Goal: Task Accomplishment & Management: Use online tool/utility

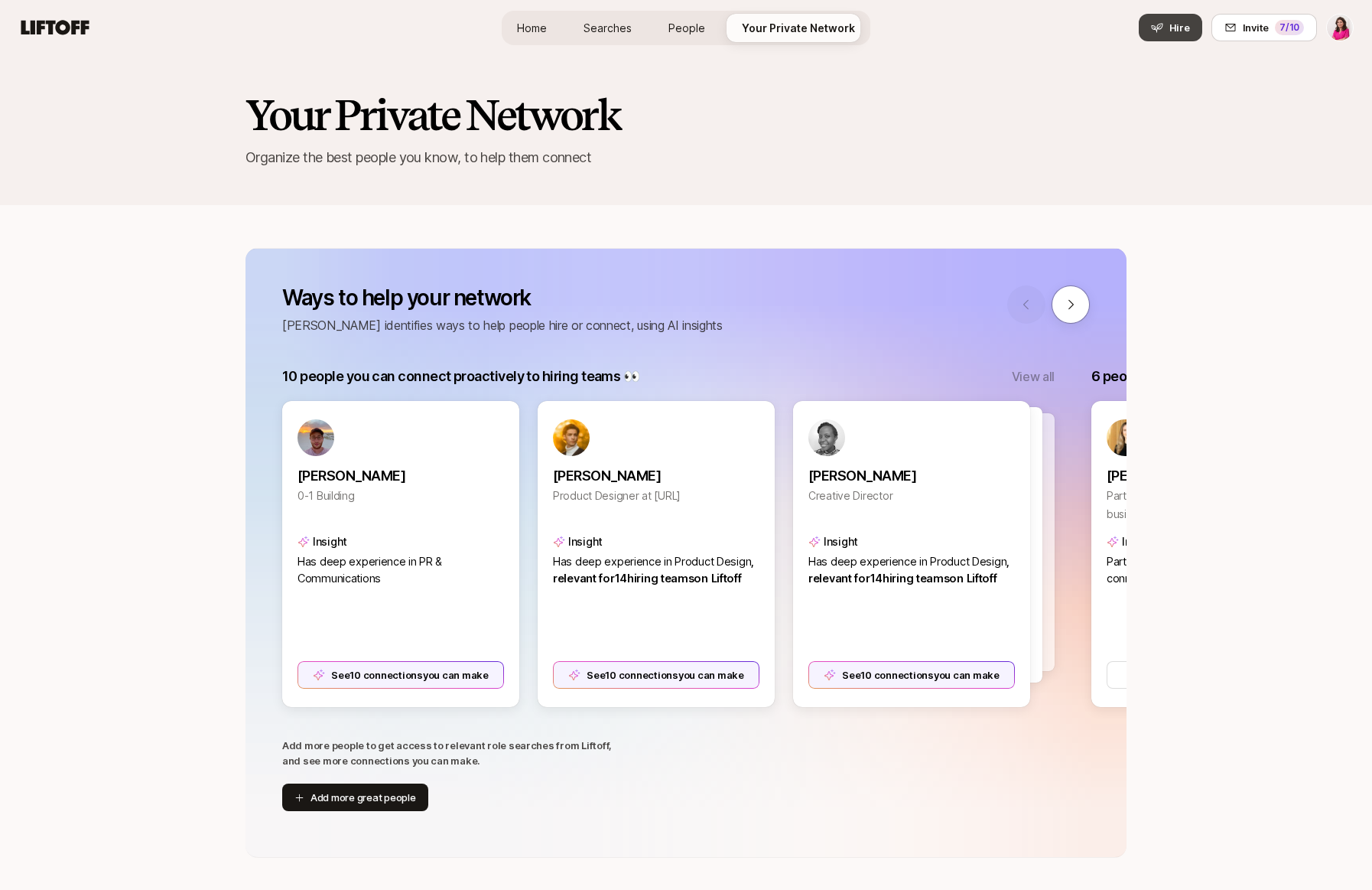
click at [1186, 30] on span "Hire" at bounding box center [1180, 28] width 21 height 15
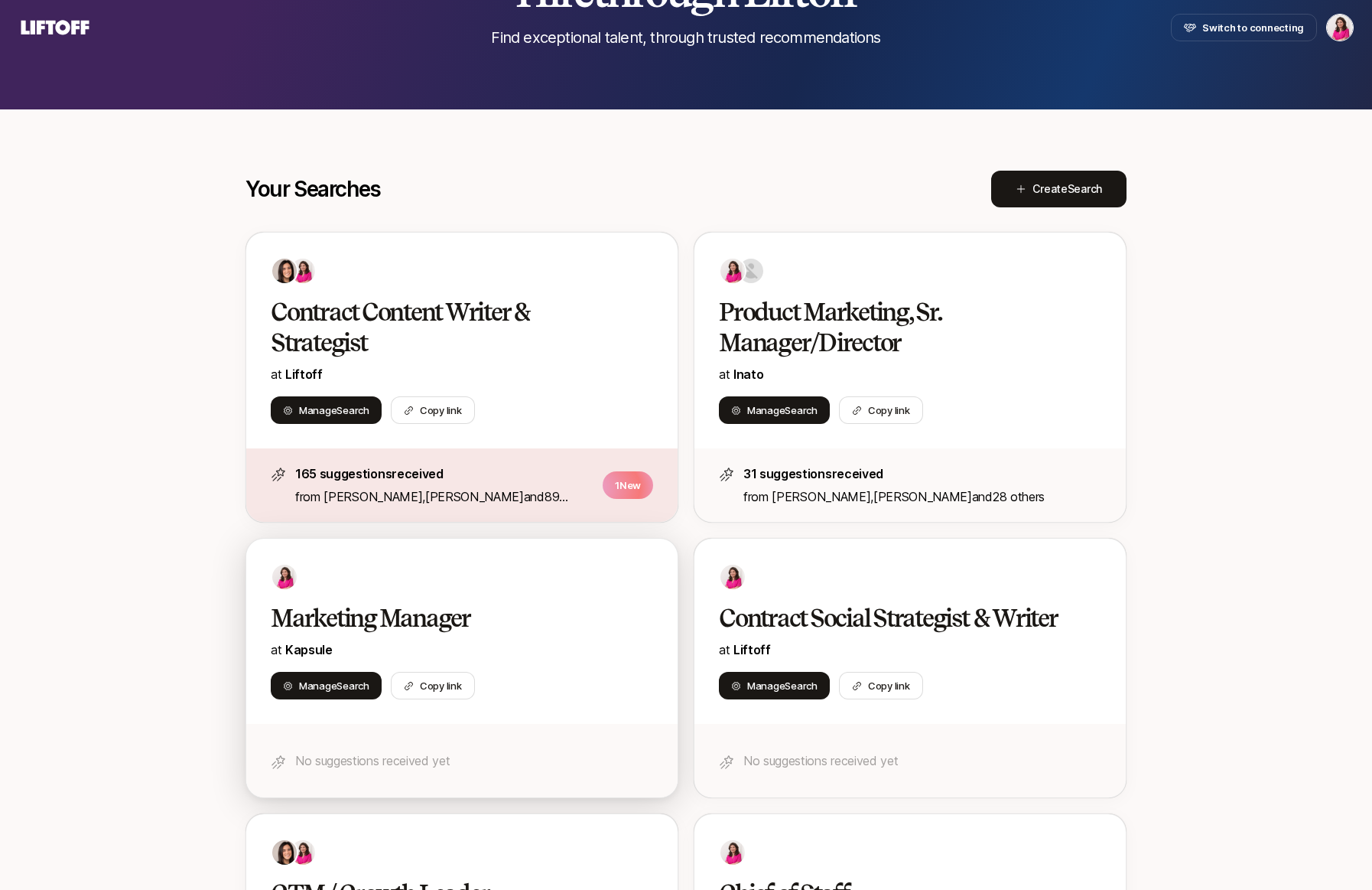
scroll to position [127, 0]
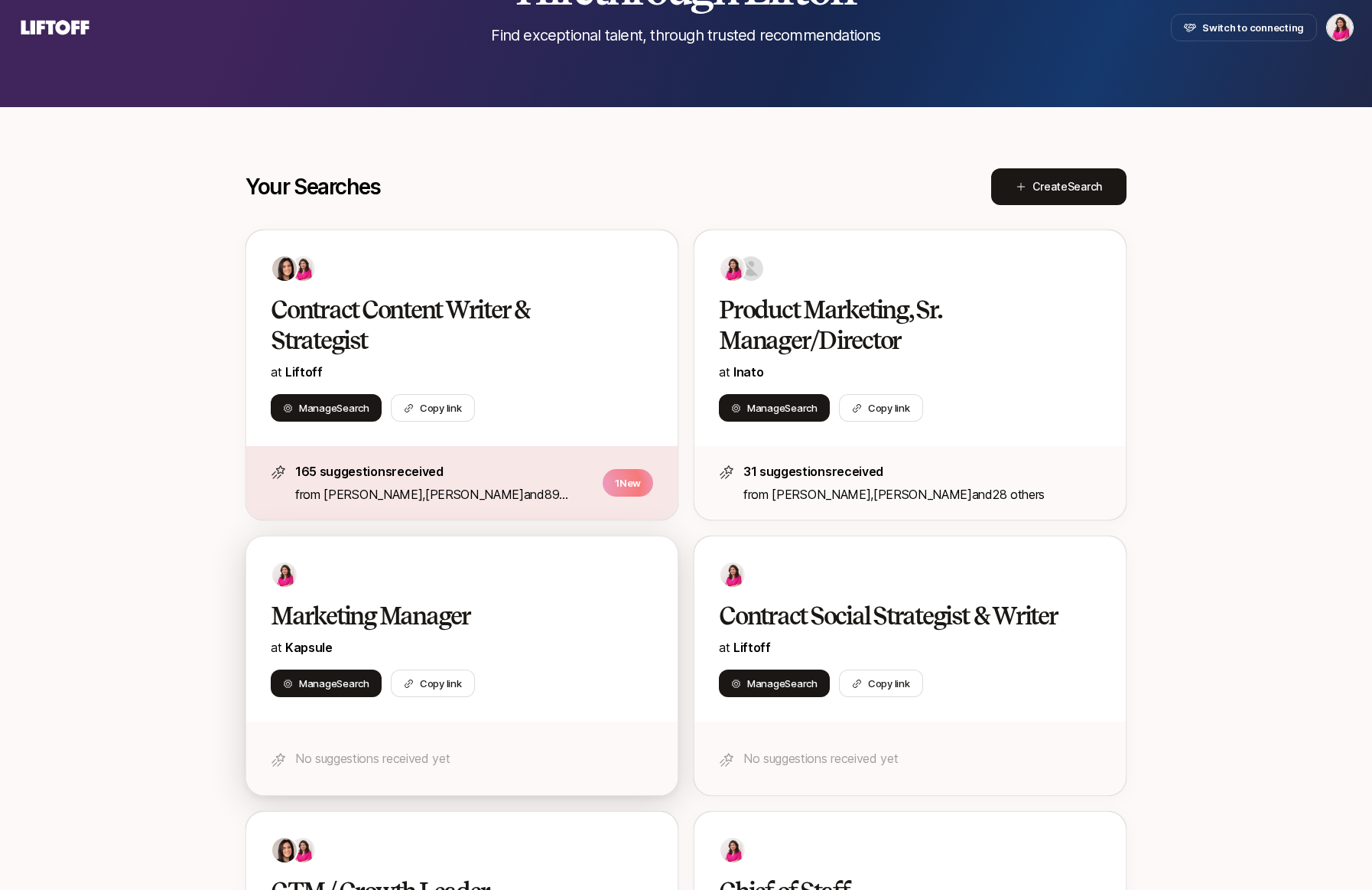
click at [585, 594] on div "Marketing Manager at Kapsule Manage Search Copy link" at bounding box center [462, 628] width 431 height 185
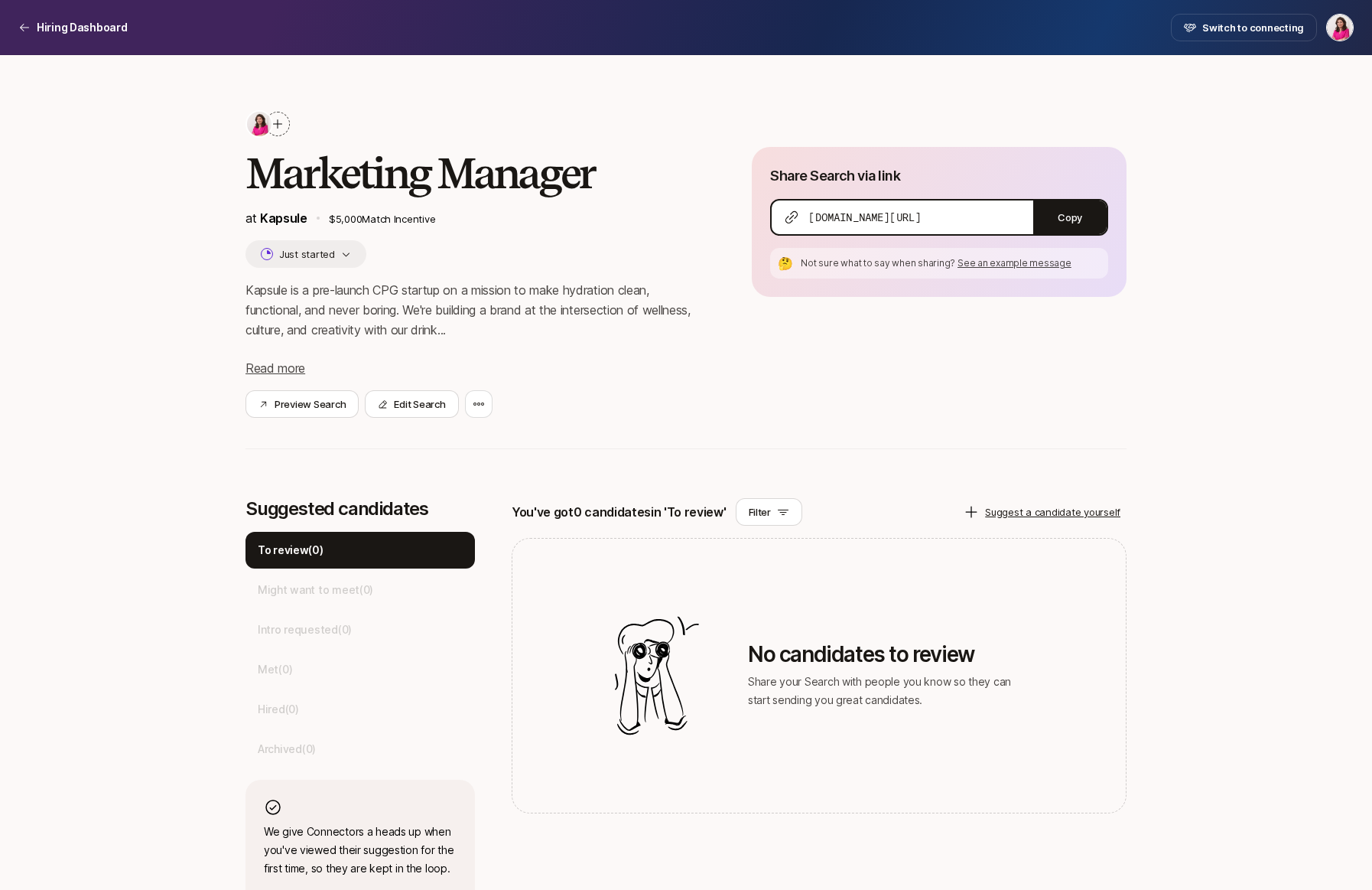
click at [283, 130] on div at bounding box center [277, 124] width 24 height 24
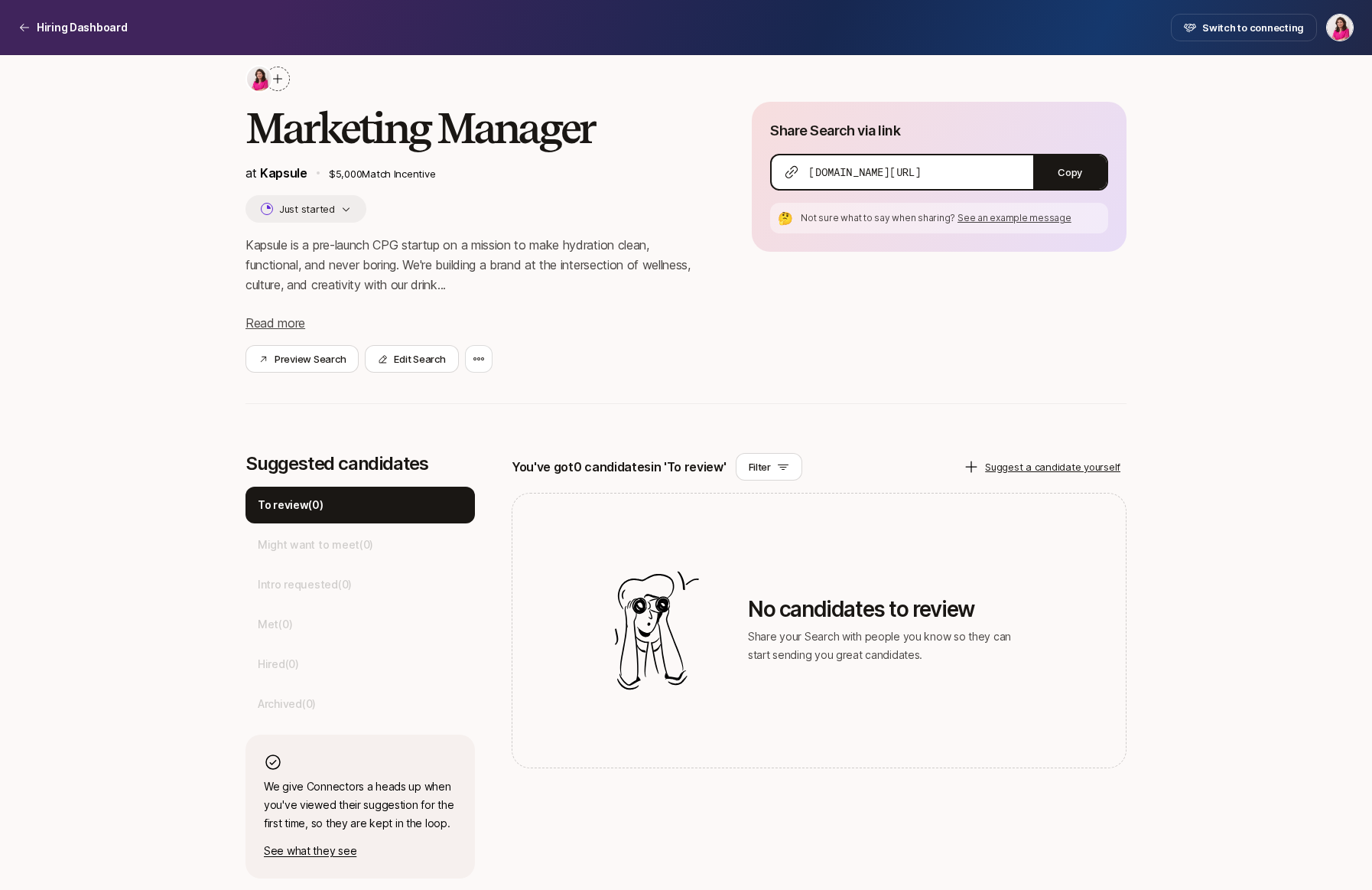
scroll to position [46, 0]
click at [424, 353] on button "Edit Search" at bounding box center [411, 358] width 94 height 28
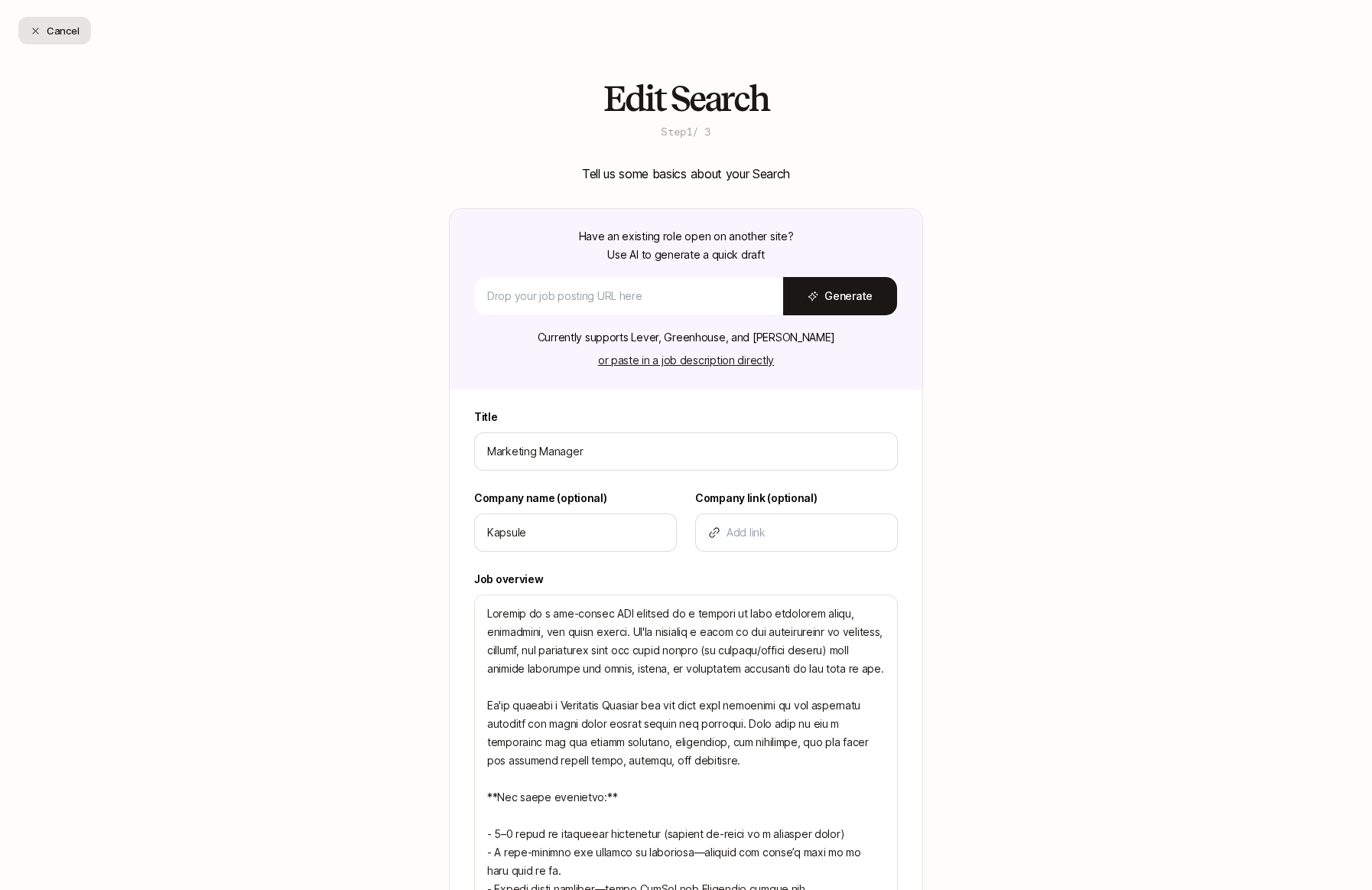
click at [48, 33] on button "Cancel" at bounding box center [54, 30] width 73 height 28
type textarea "x"
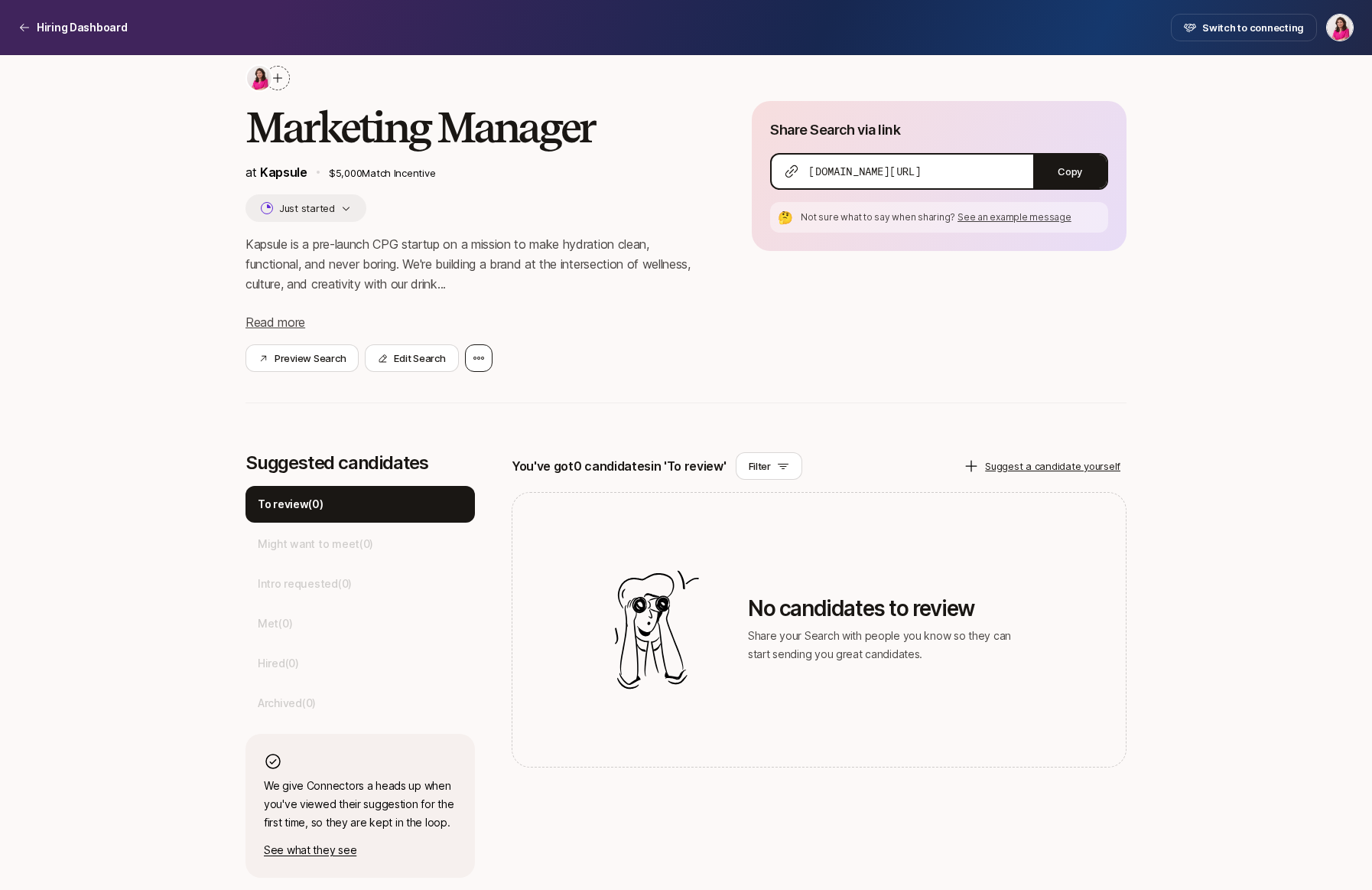
click at [477, 350] on div at bounding box center [478, 358] width 28 height 28
click at [416, 438] on div "Transfer Search" at bounding box center [408, 442] width 168 height 43
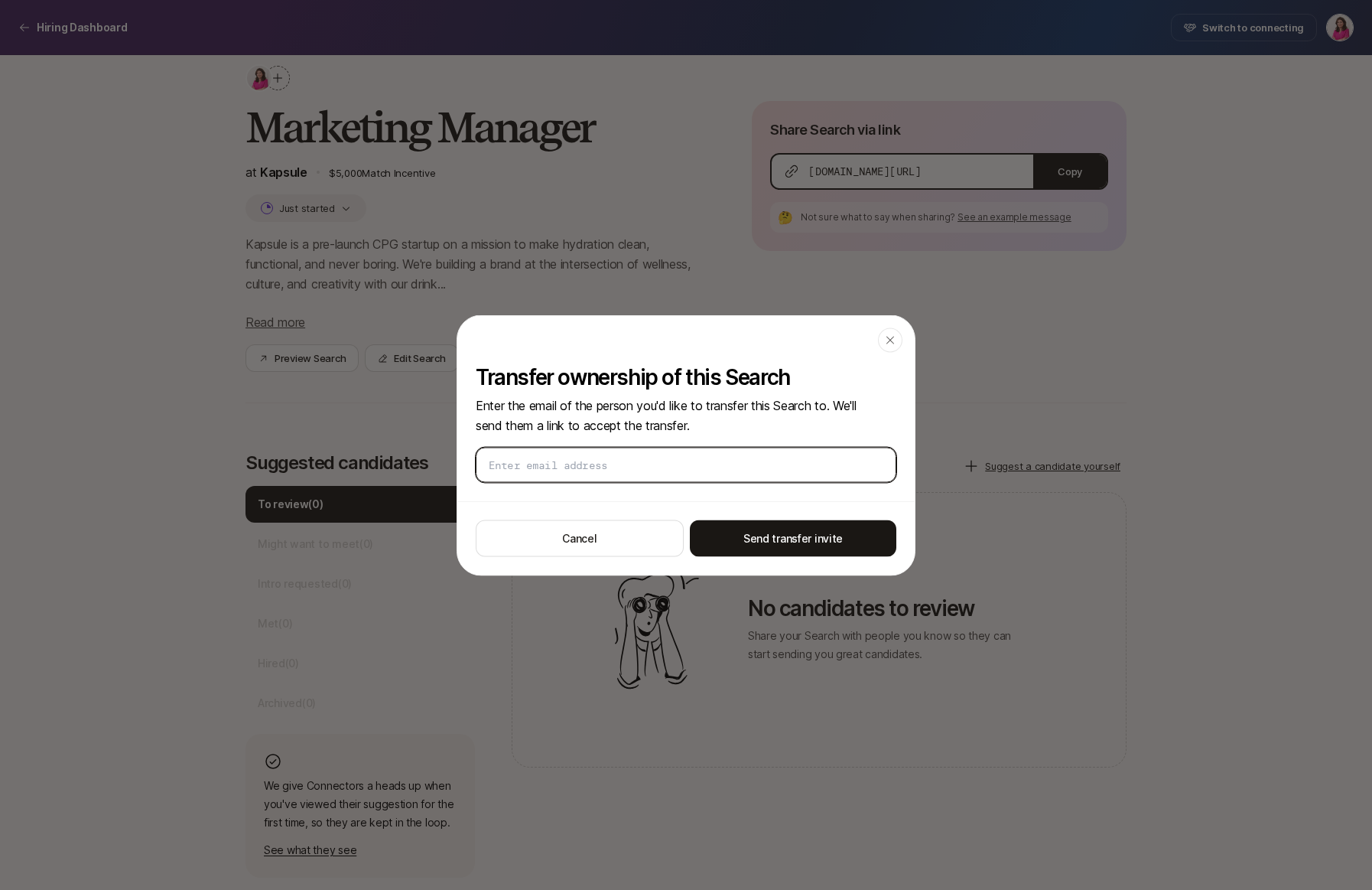
click at [588, 461] on input "email" at bounding box center [686, 464] width 395 height 15
click at [543, 463] on input "email" at bounding box center [686, 464] width 395 height 15
paste input "gabby.etrog@gmail.com"
type input "gabby.etrog@gmail.com"
click at [888, 340] on icon "button" at bounding box center [890, 340] width 13 height 13
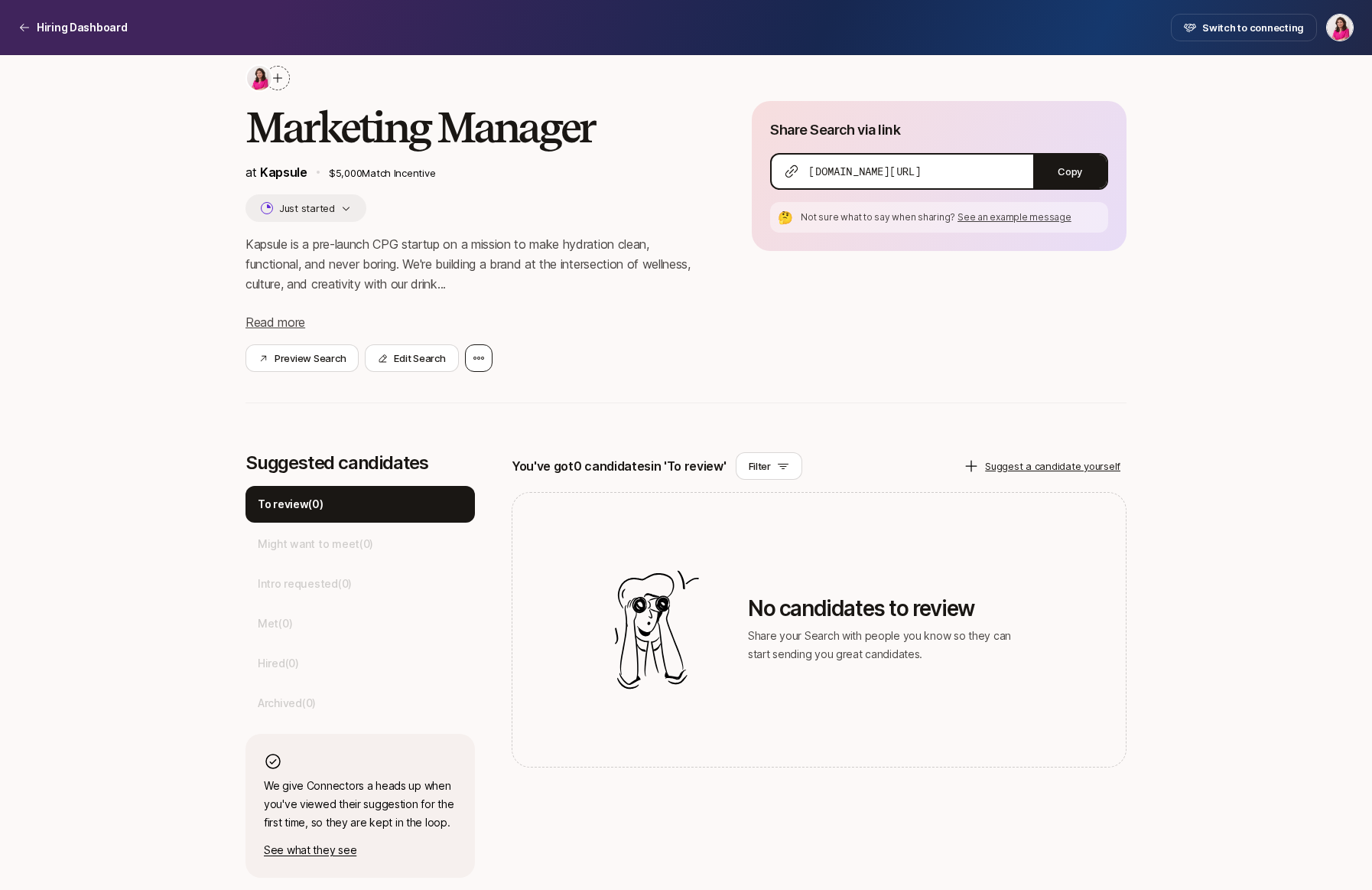
click at [477, 353] on icon at bounding box center [478, 358] width 13 height 13
click at [432, 436] on div "Transfer Search" at bounding box center [408, 442] width 168 height 43
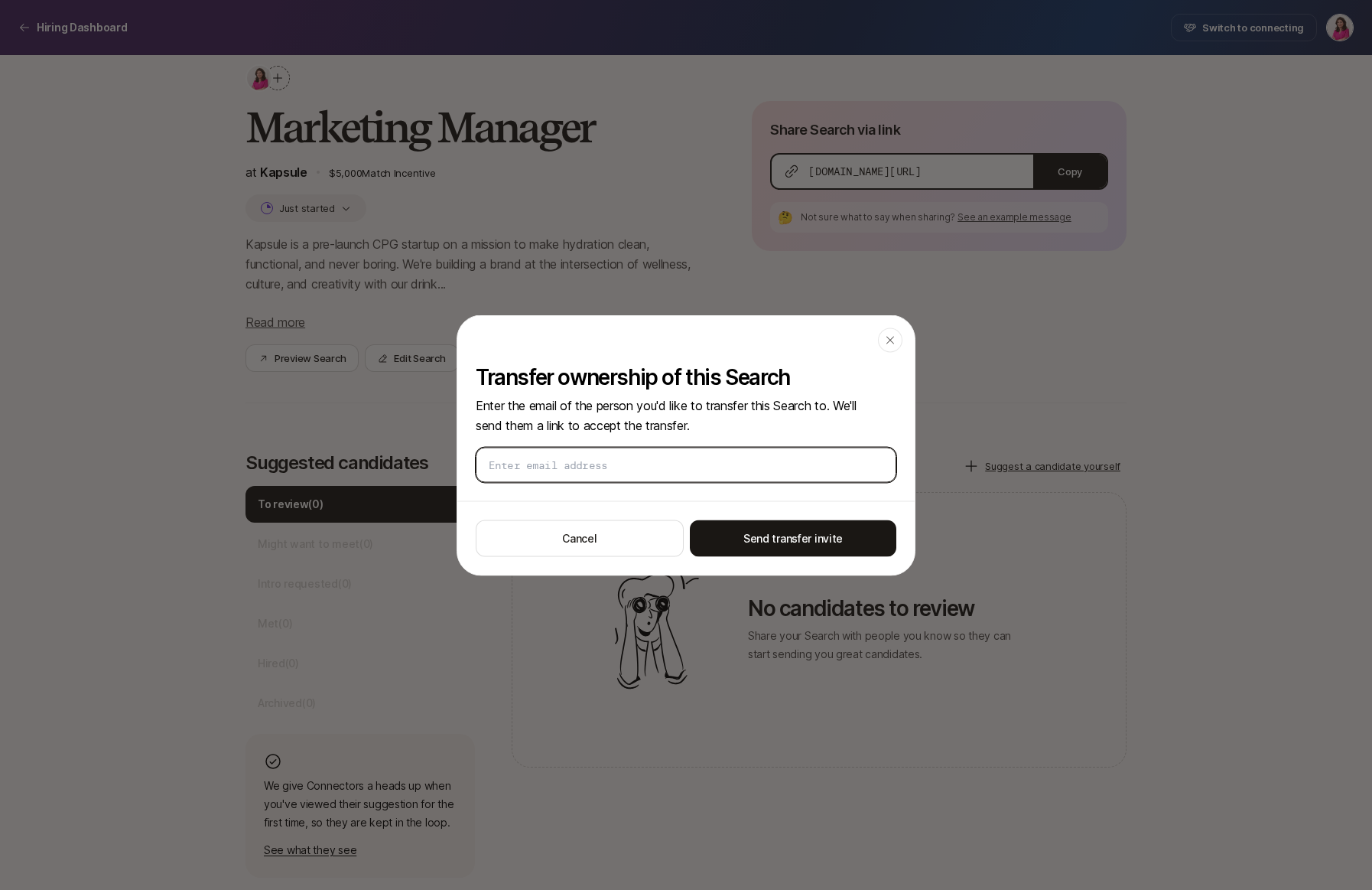
click at [624, 463] on input "email" at bounding box center [686, 464] width 395 height 15
paste input "gabby.etrog@gmail.com"
type input "gabby.etrog@gmail.com"
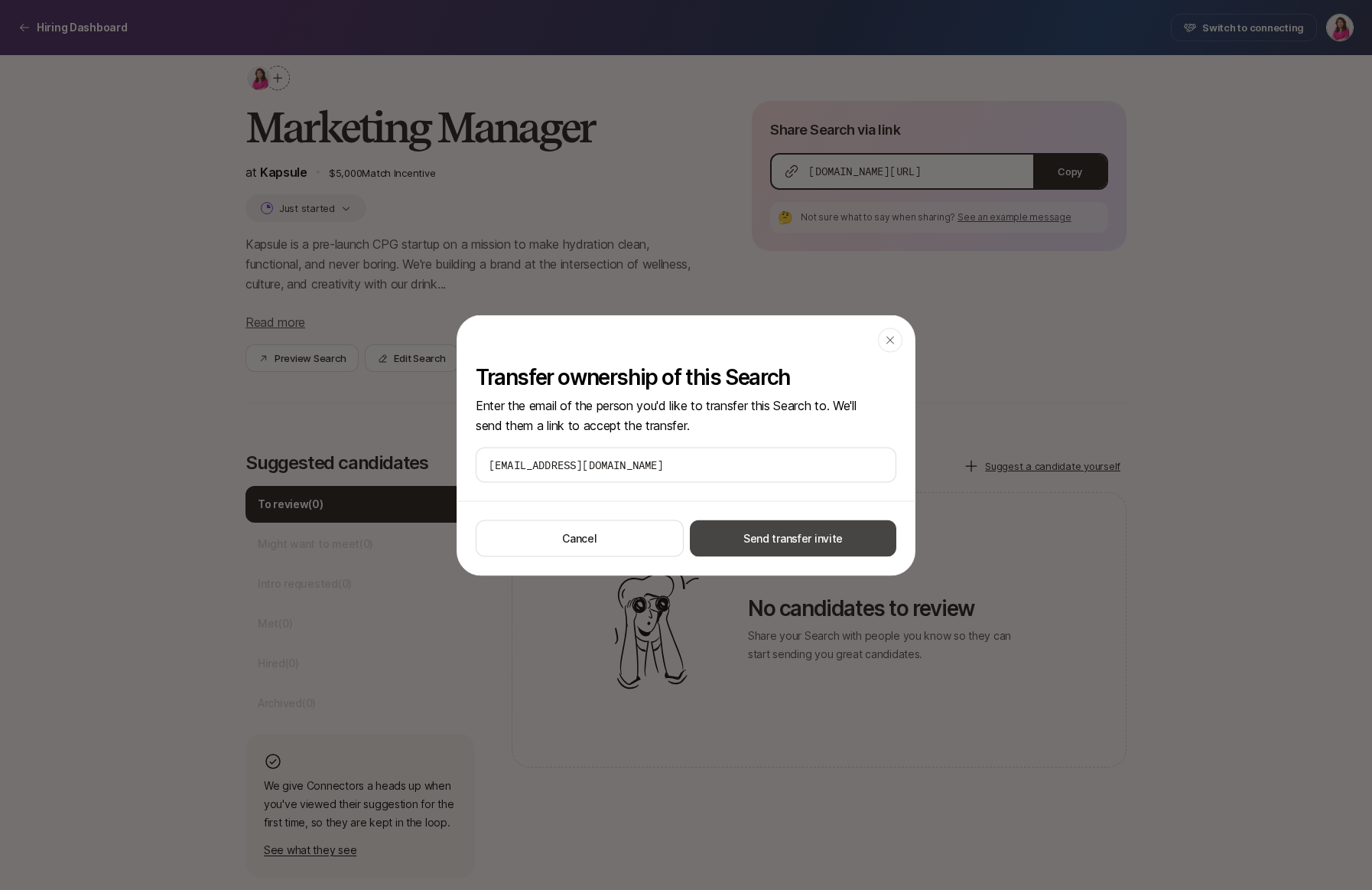
click at [767, 530] on button "Send transfer invite" at bounding box center [793, 538] width 207 height 37
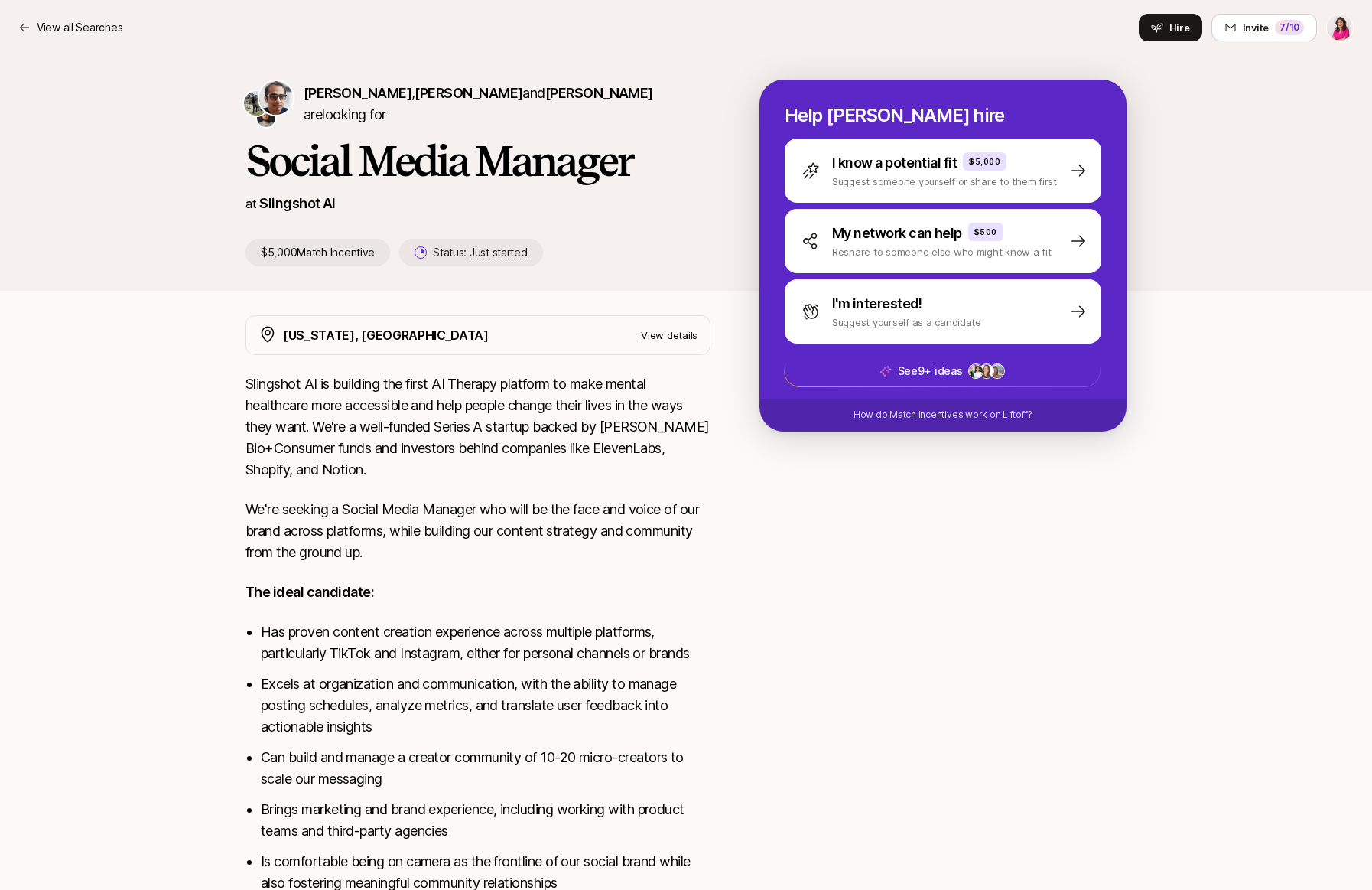
click at [545, 101] on span "[PERSON_NAME]" at bounding box center [599, 93] width 108 height 16
click at [422, 101] on span "[PERSON_NAME]" at bounding box center [468, 93] width 108 height 16
